Goal: Navigation & Orientation: Find specific page/section

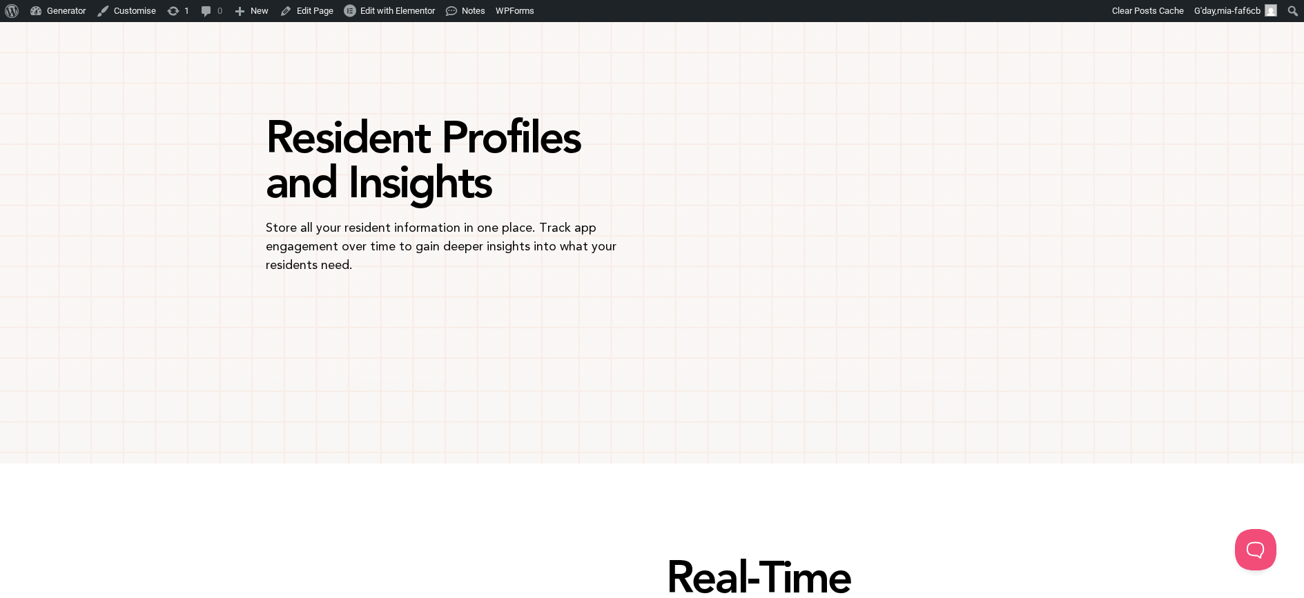
scroll to position [1794, 0]
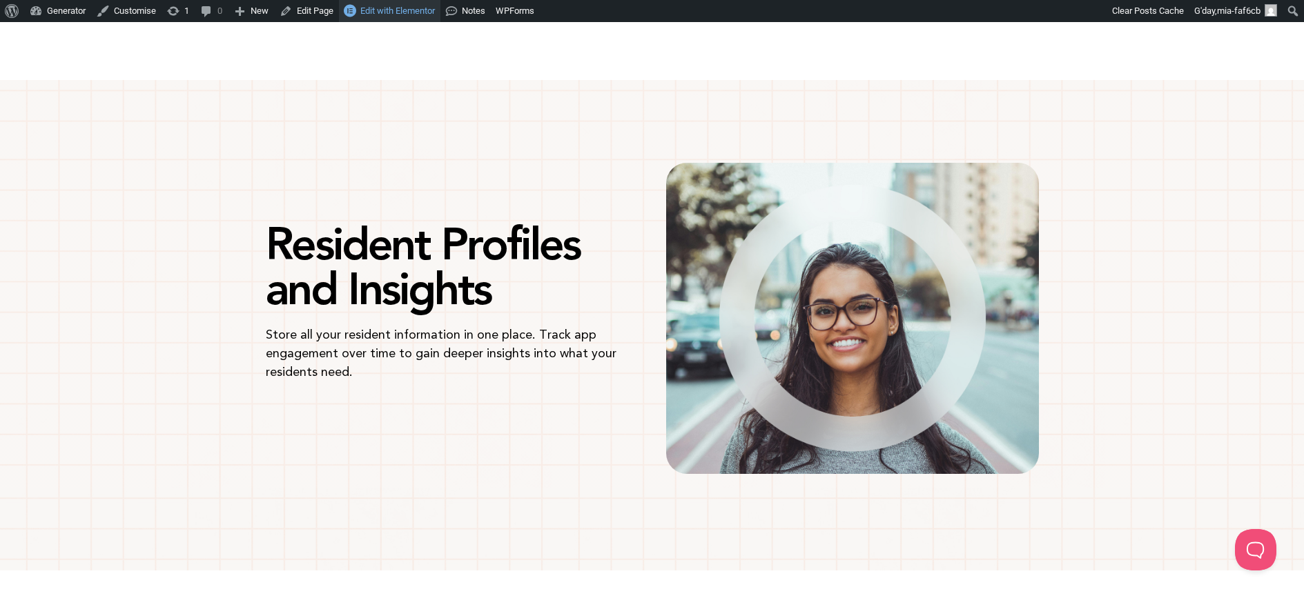
click at [435, 17] on link "Edit with Elementor" at bounding box center [389, 11] width 101 height 22
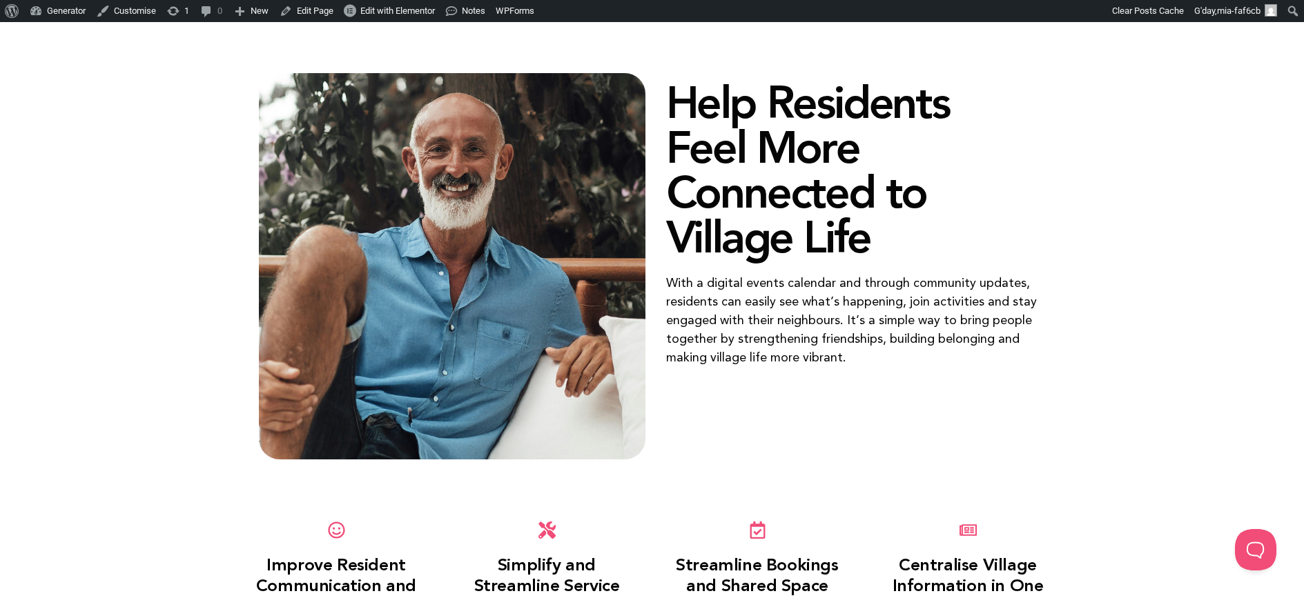
scroll to position [623, 0]
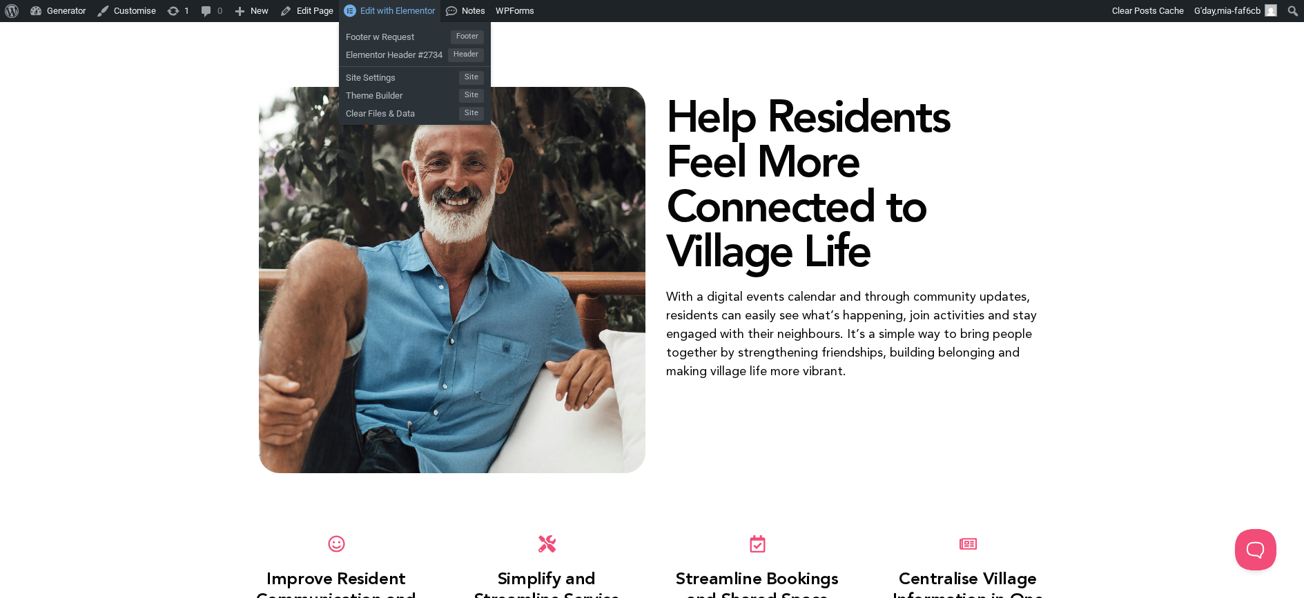
click at [395, 14] on span "Edit with Elementor" at bounding box center [397, 11] width 75 height 10
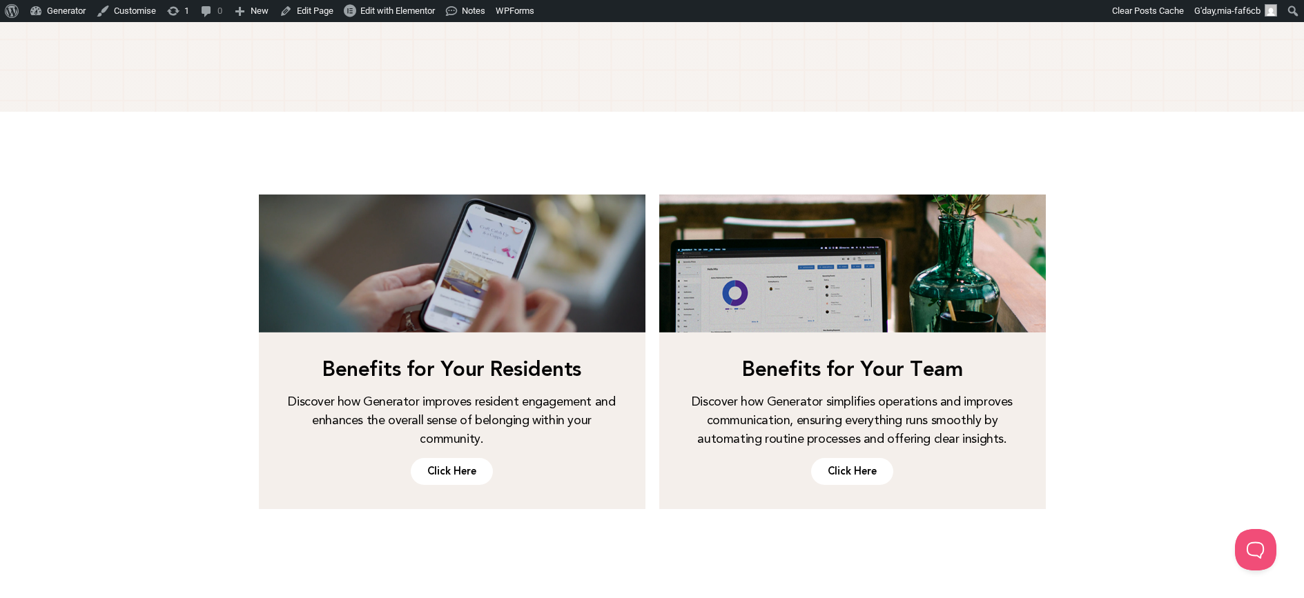
scroll to position [2057, 0]
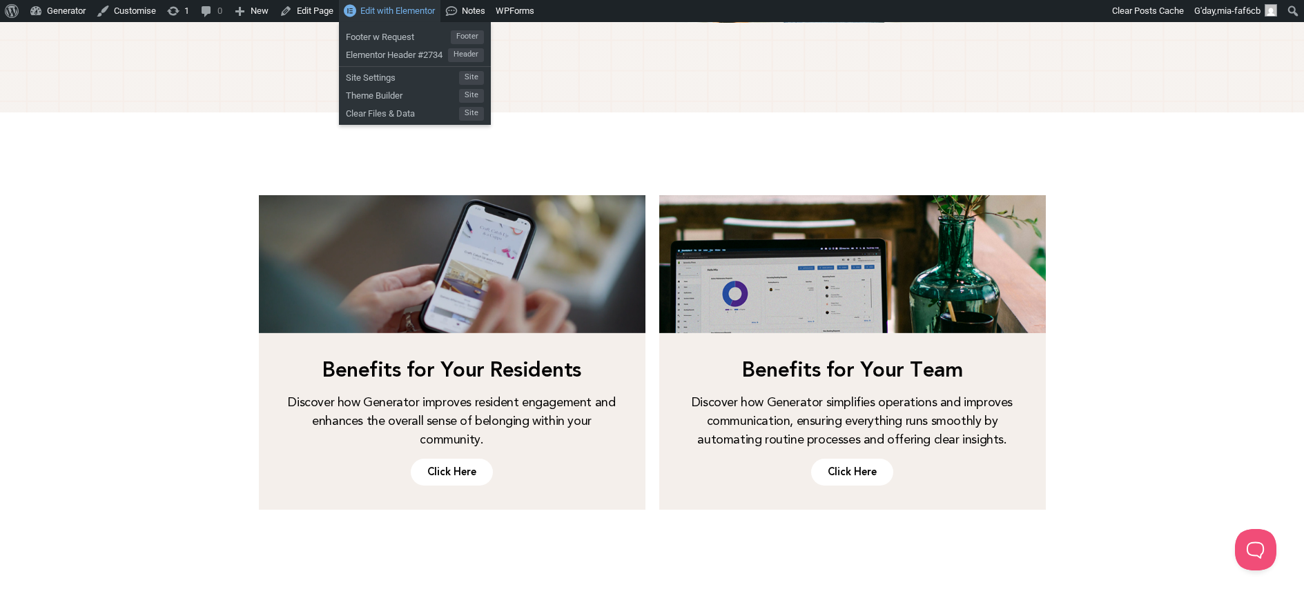
click at [424, 7] on span "Edit with Elementor" at bounding box center [397, 11] width 75 height 10
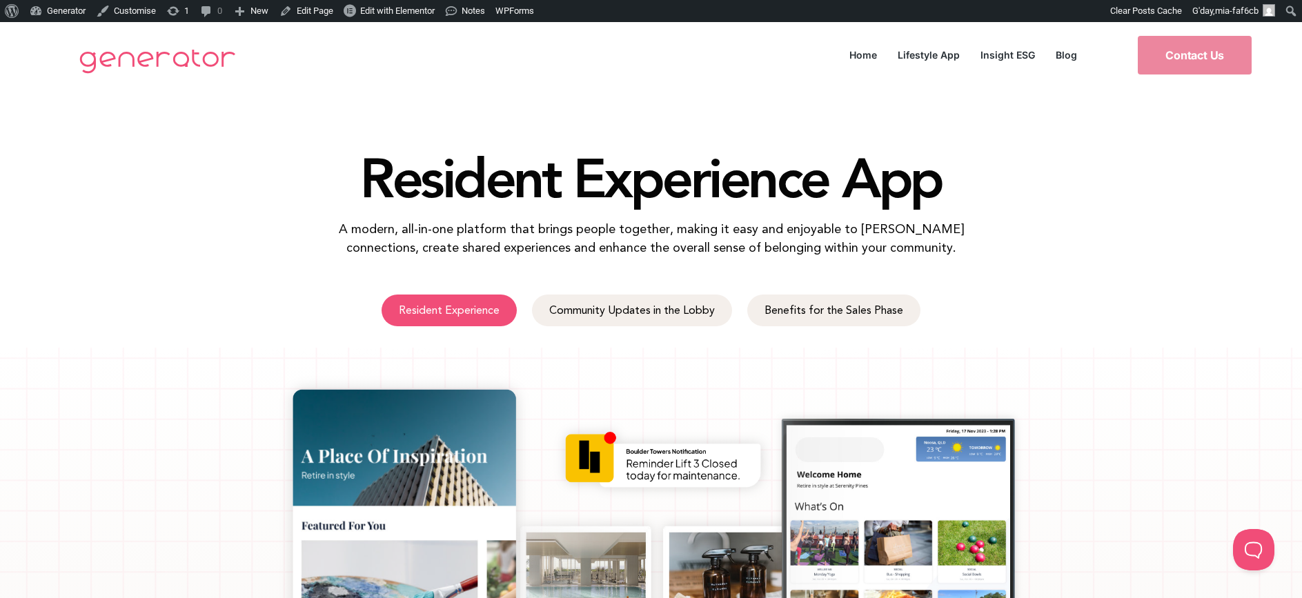
drag, startPoint x: 457, startPoint y: 299, endPoint x: 464, endPoint y: 296, distance: 7.4
click at [457, 305] on span "Resident Experience" at bounding box center [449, 310] width 101 height 11
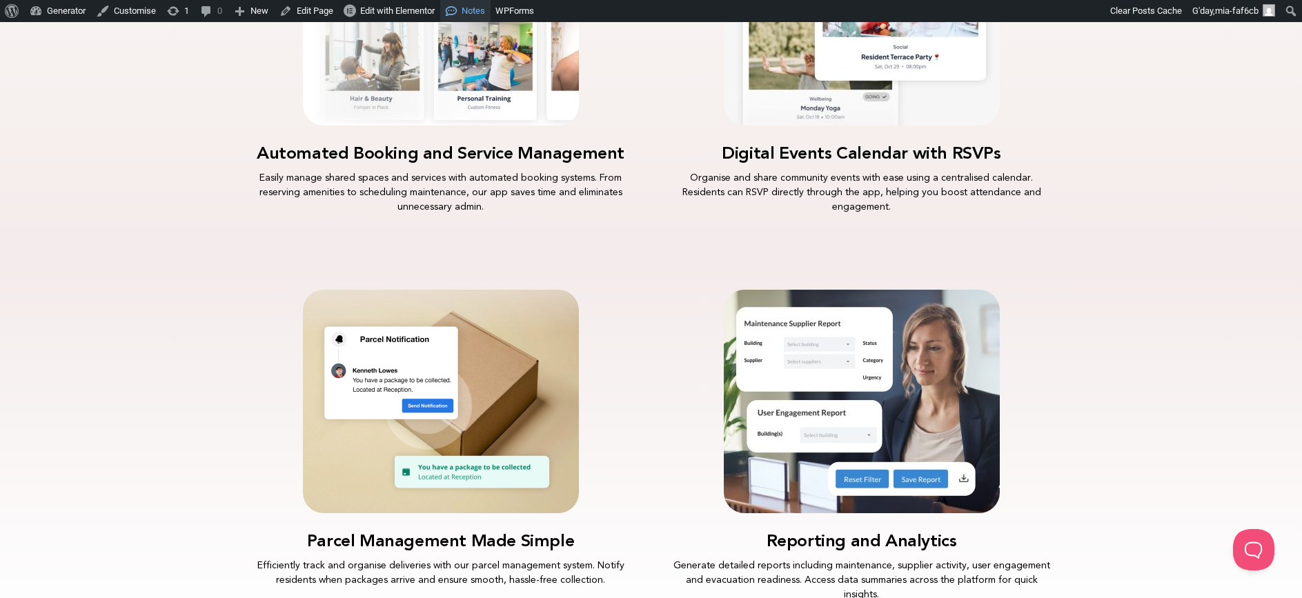
scroll to position [3275, 0]
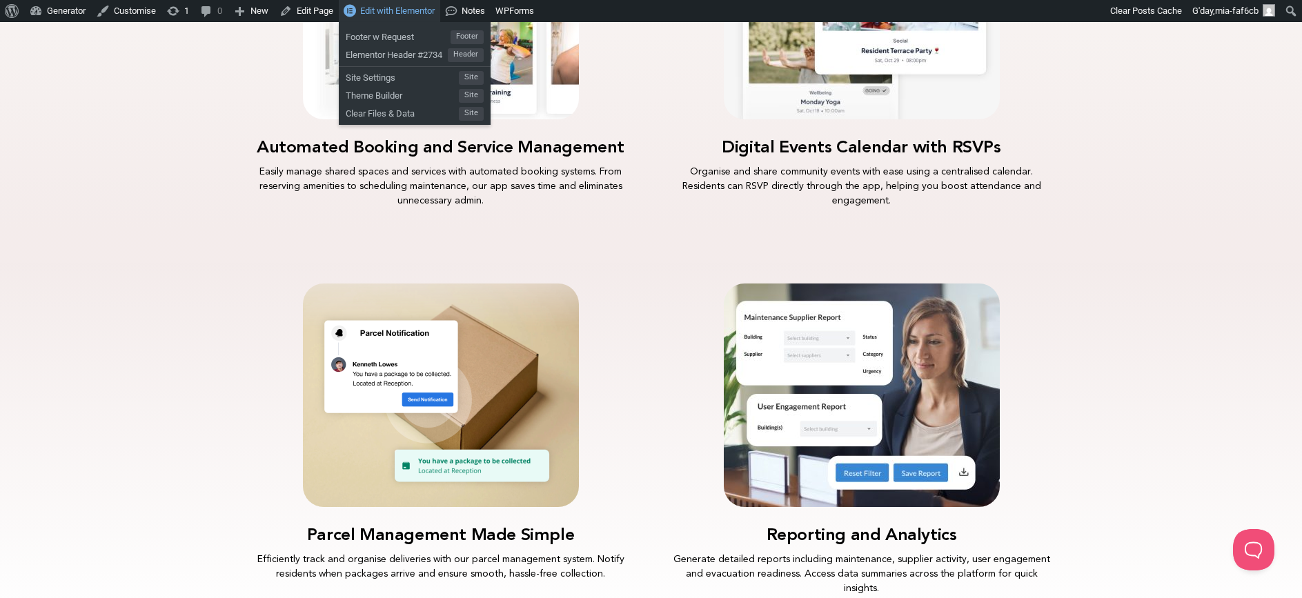
click at [413, 6] on span "Edit with Elementor" at bounding box center [397, 11] width 75 height 10
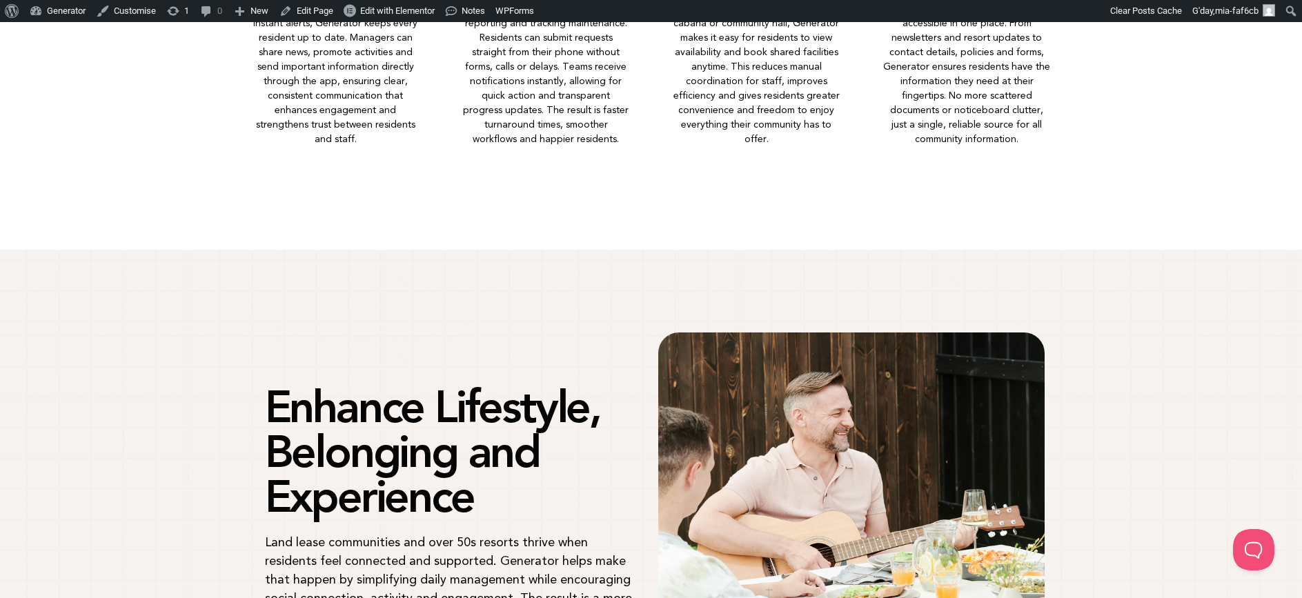
scroll to position [1149, 0]
